Goal: Task Accomplishment & Management: Manage account settings

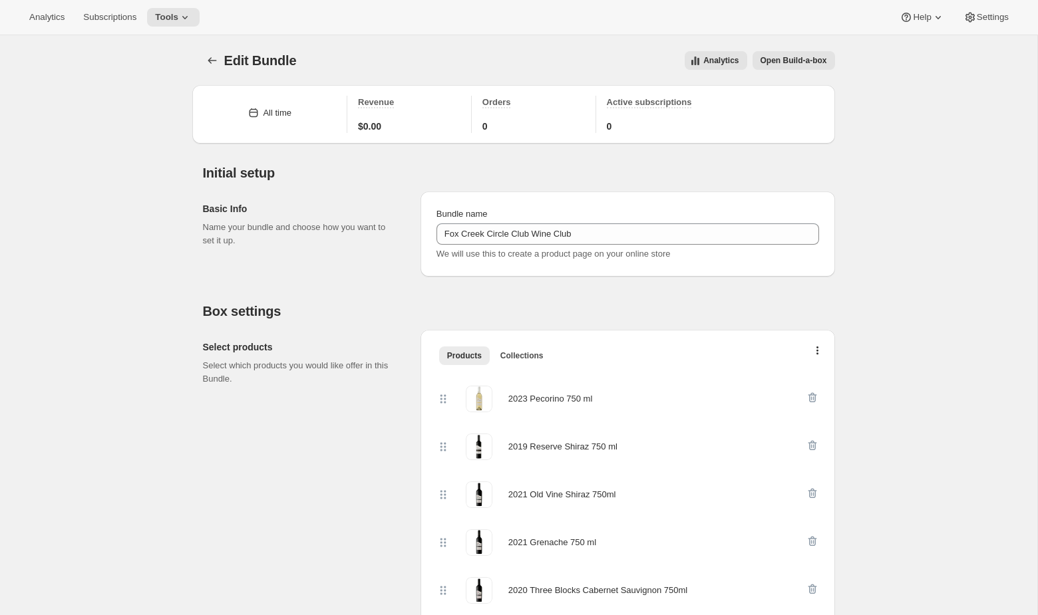
scroll to position [142, 0]
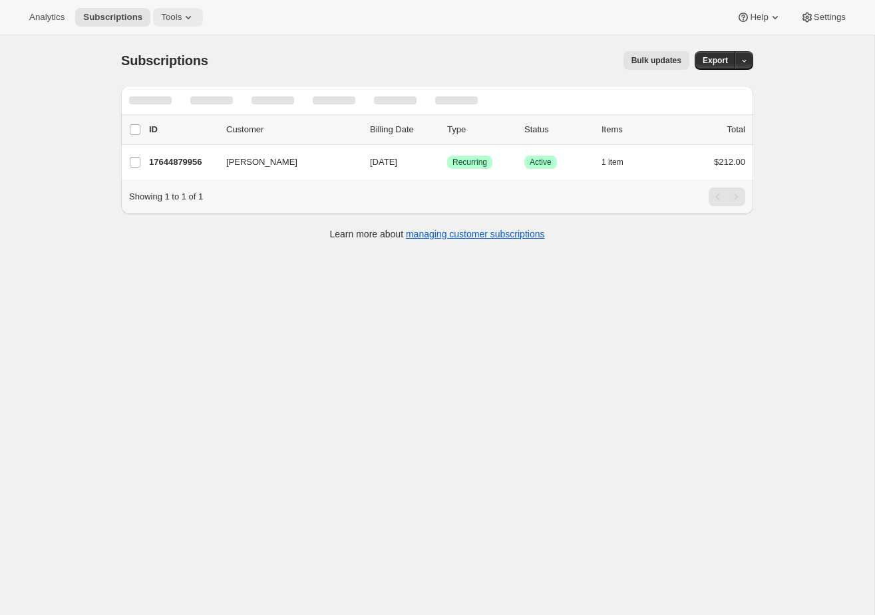
click at [182, 21] on span "Tools" at bounding box center [171, 17] width 21 height 11
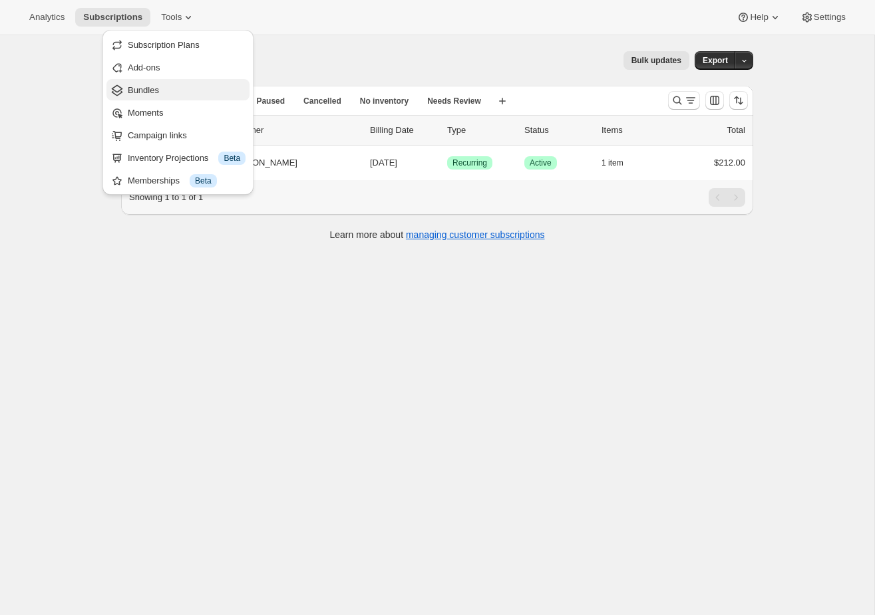
click at [162, 84] on span "Bundles" at bounding box center [187, 90] width 118 height 13
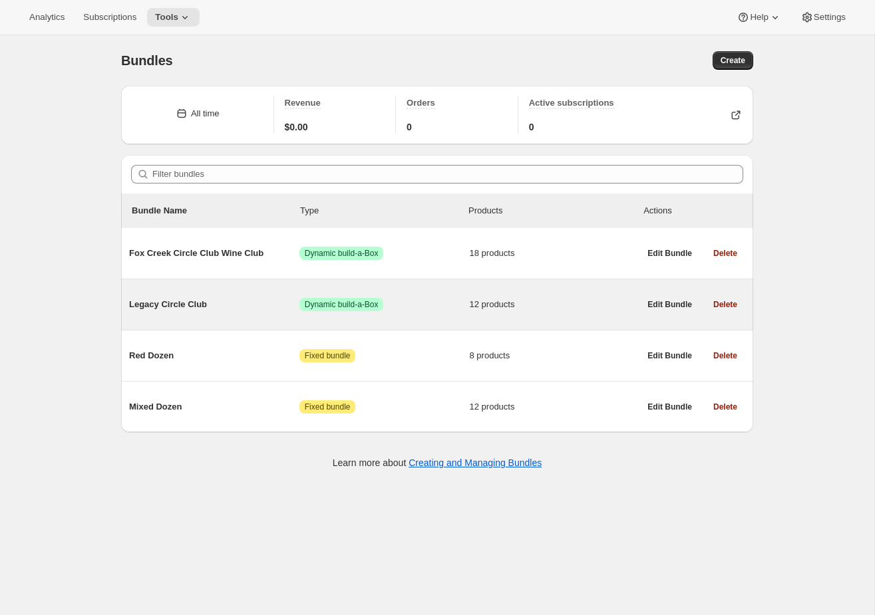
click at [547, 299] on span "12 products" at bounding box center [555, 304] width 170 height 13
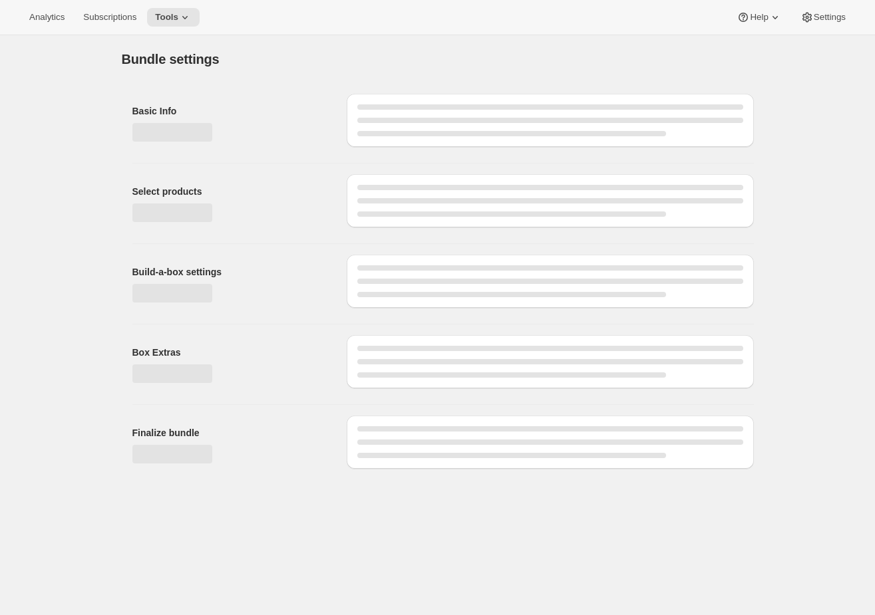
type input "Legacy Circle Club"
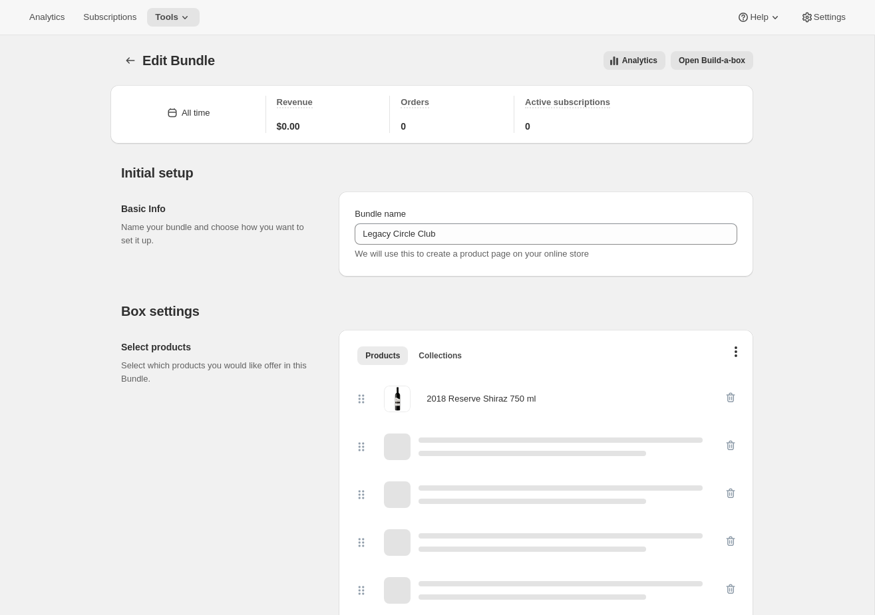
click at [717, 68] on button "Open Build-a-box" at bounding box center [711, 60] width 82 height 19
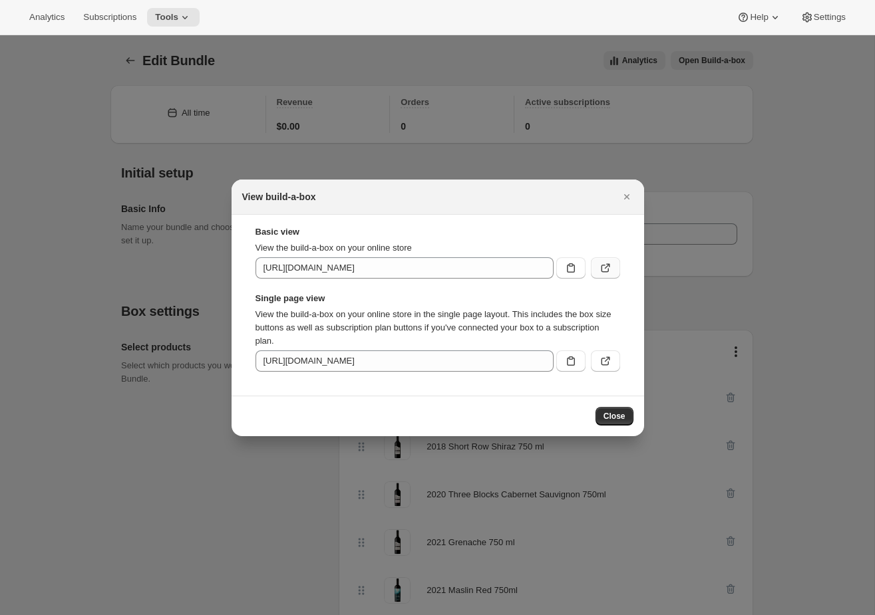
click at [603, 264] on icon ":r48:" at bounding box center [605, 267] width 13 height 13
click at [373, 110] on div at bounding box center [437, 307] width 875 height 615
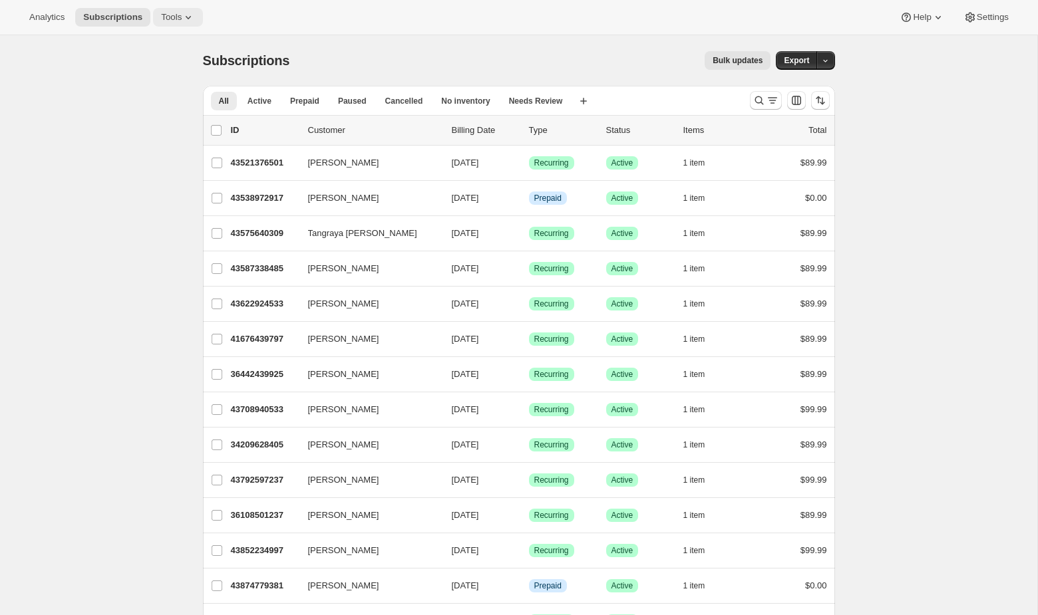
click at [177, 15] on span "Tools" at bounding box center [171, 17] width 21 height 11
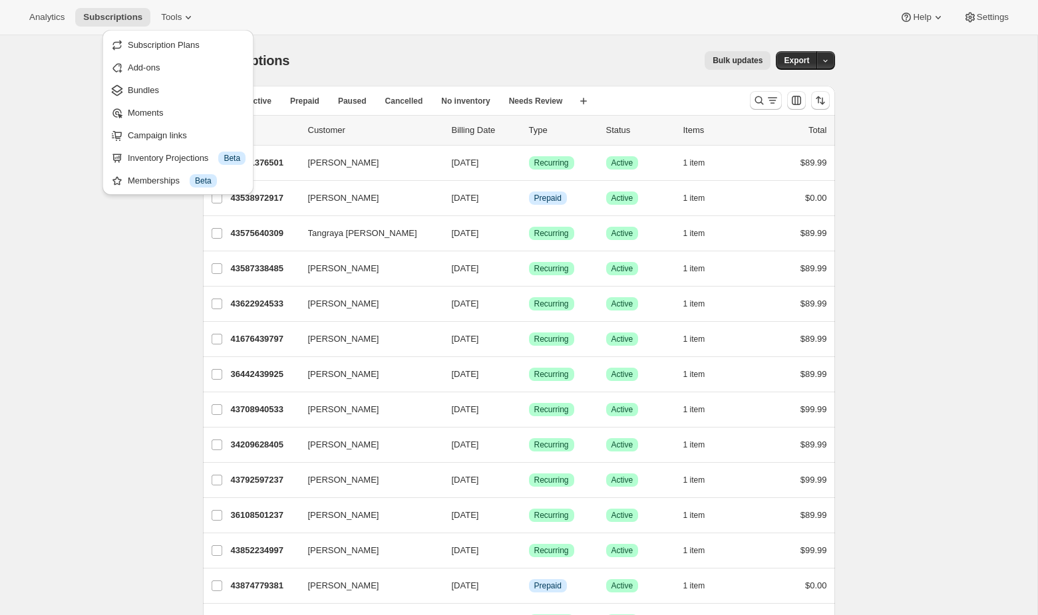
click at [567, 51] on div "Bulk updates" at bounding box center [537, 60] width 465 height 19
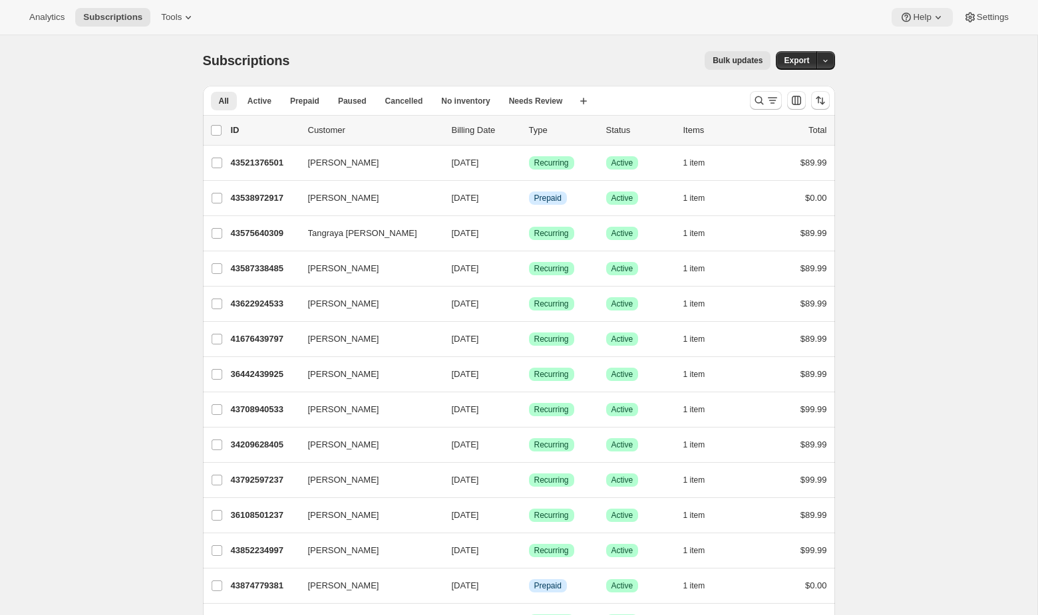
click at [927, 20] on span "Help" at bounding box center [922, 17] width 18 height 11
click at [982, 18] on span "Settings" at bounding box center [992, 17] width 32 height 11
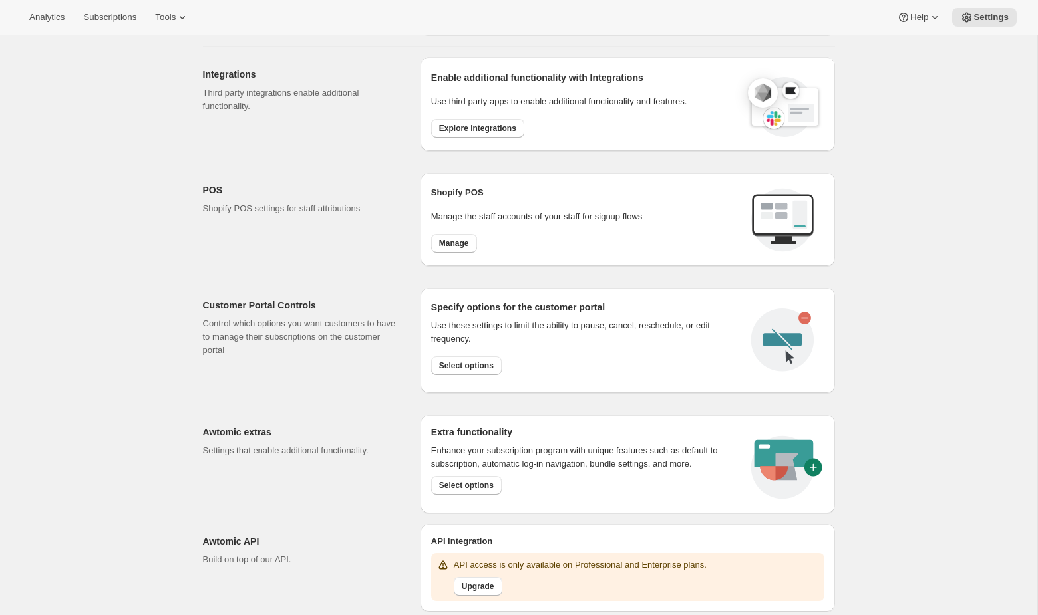
scroll to position [410, 0]
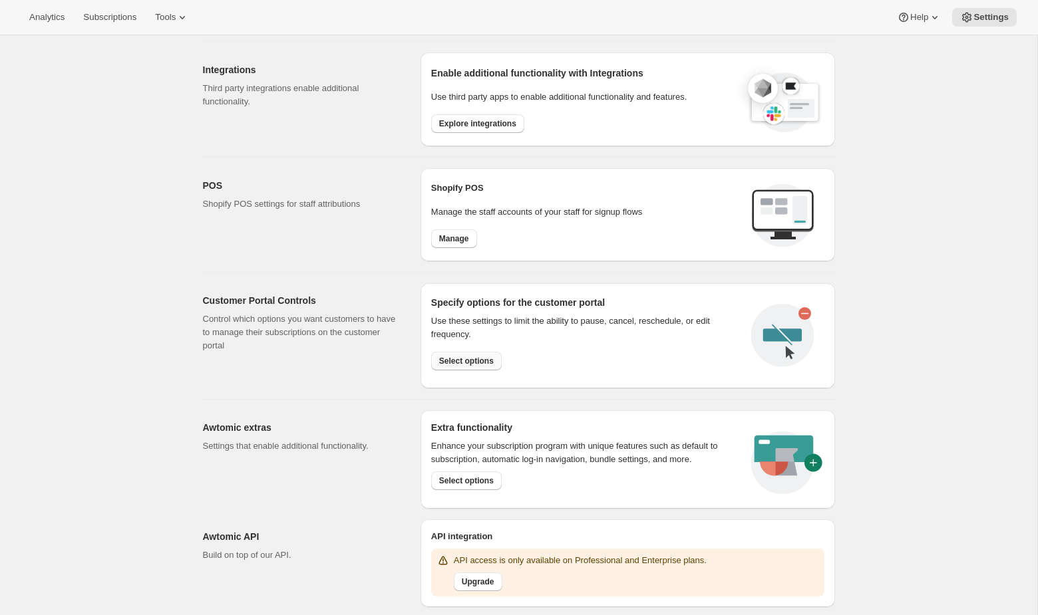
click at [460, 364] on span "Select options" at bounding box center [466, 361] width 55 height 11
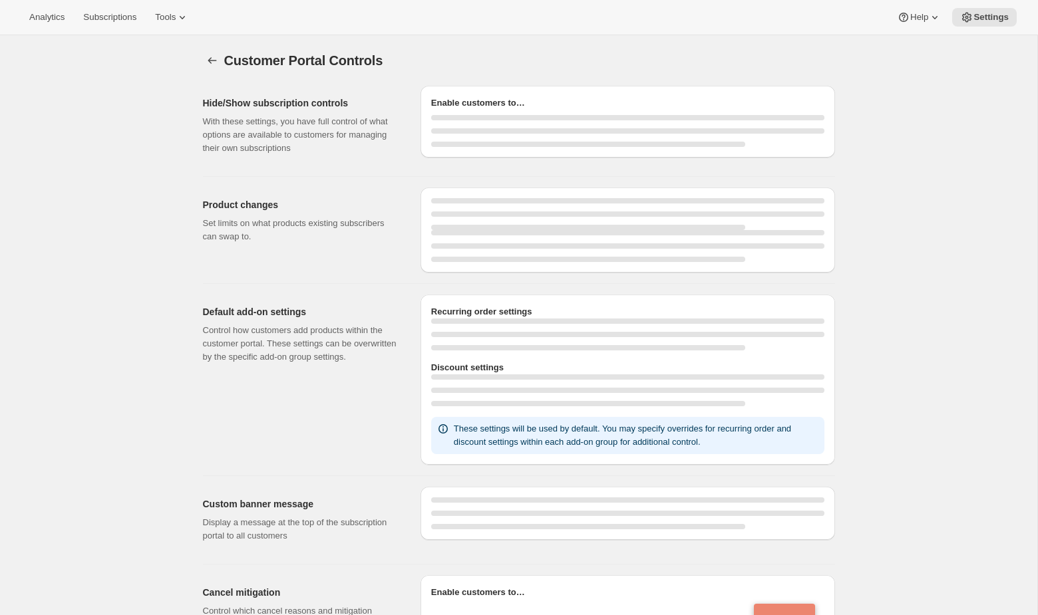
select select "MONTH"
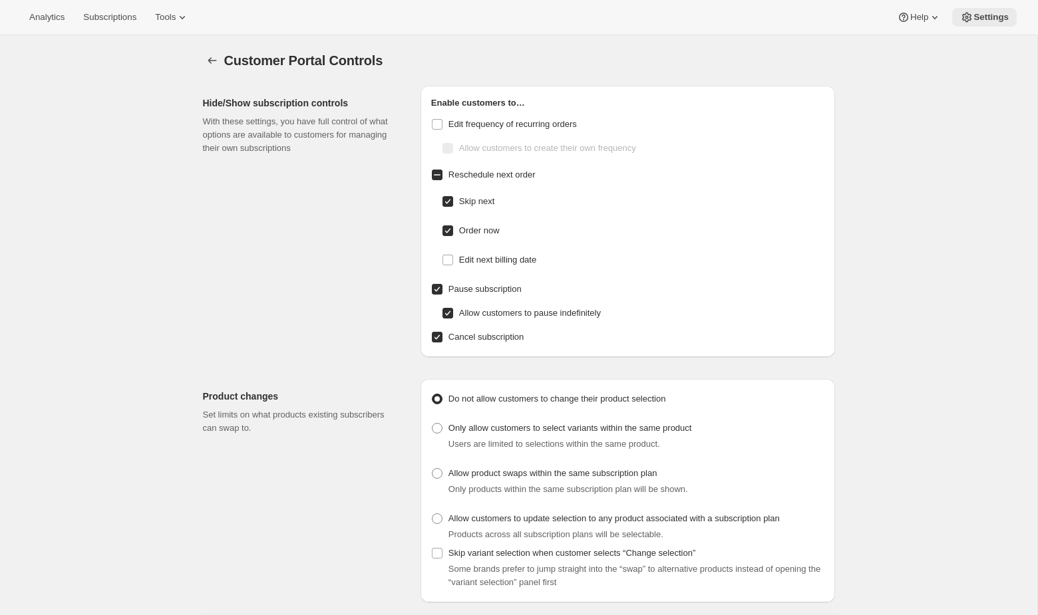
click at [992, 16] on span "Settings" at bounding box center [990, 17] width 35 height 11
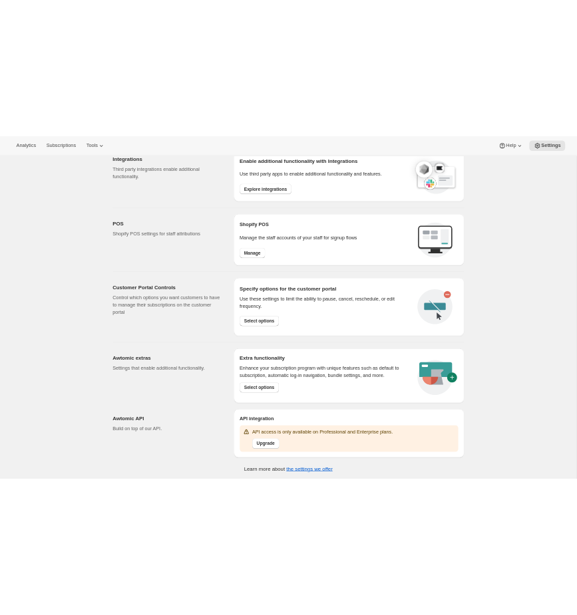
scroll to position [440, 0]
